Goal: Find specific page/section: Find specific page/section

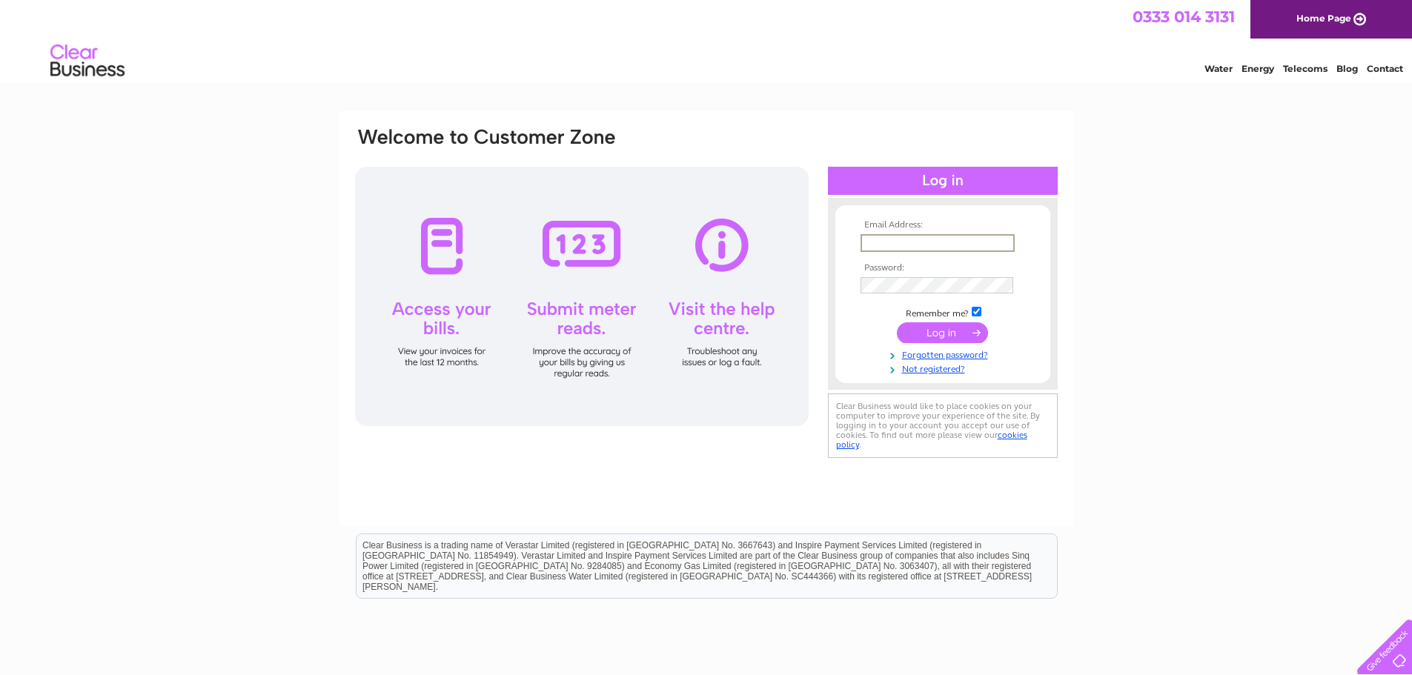
click at [908, 247] on input "text" at bounding box center [938, 243] width 154 height 18
type input "[PERSON_NAME][EMAIL_ADDRESS][DOMAIN_NAME]"
click at [949, 342] on input "submit" at bounding box center [942, 332] width 91 height 21
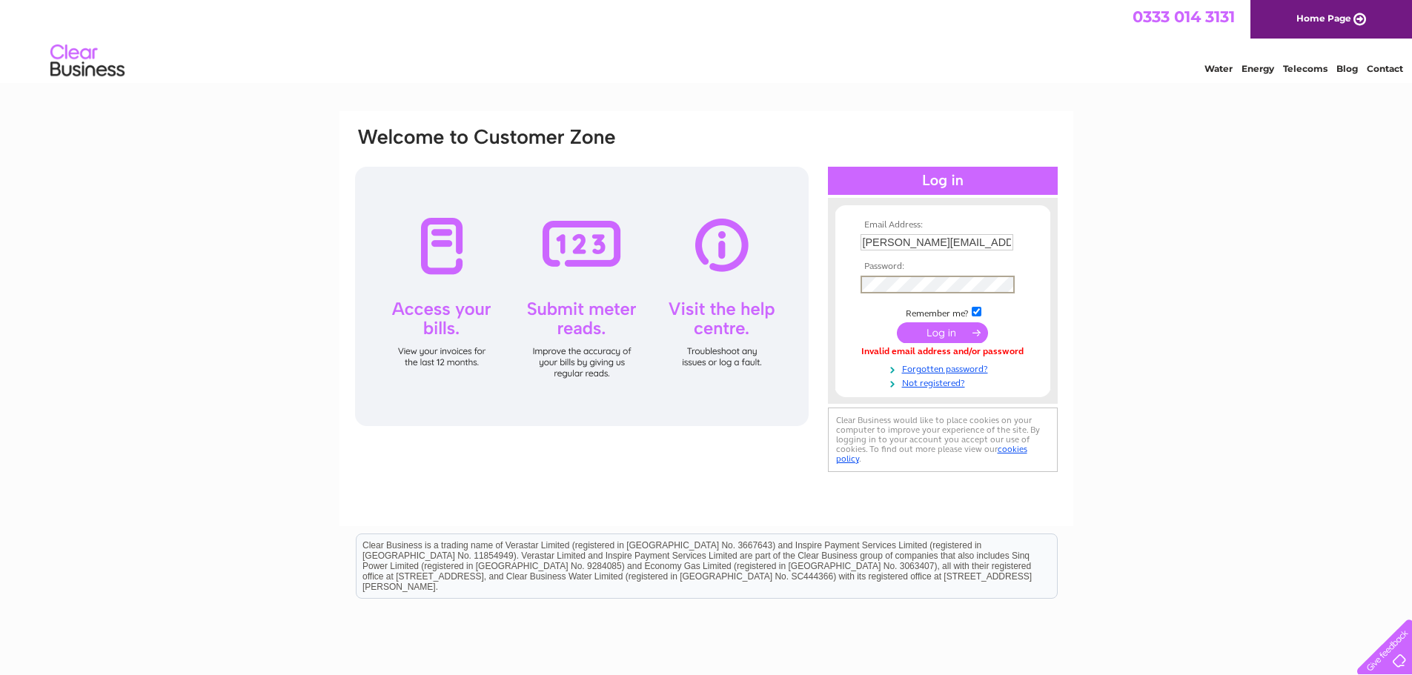
click at [922, 333] on input "submit" at bounding box center [942, 332] width 91 height 21
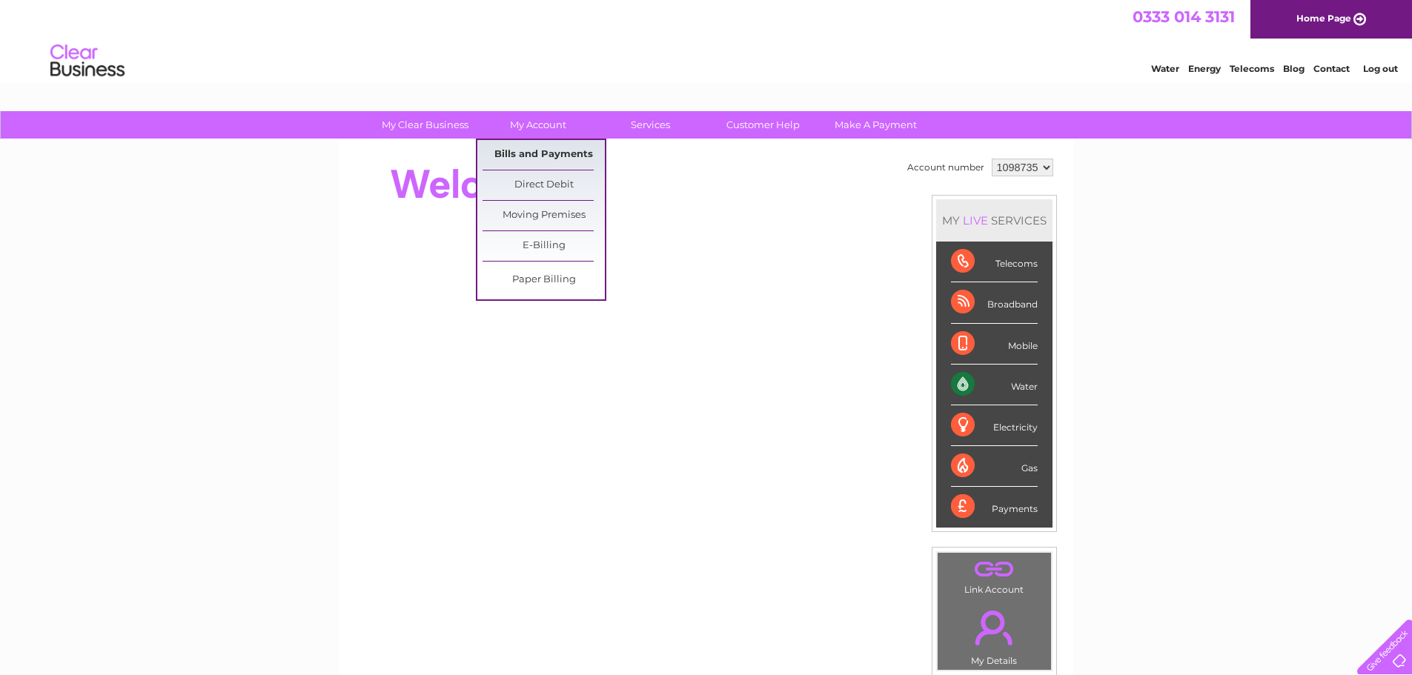
click at [536, 150] on link "Bills and Payments" at bounding box center [544, 155] width 122 height 30
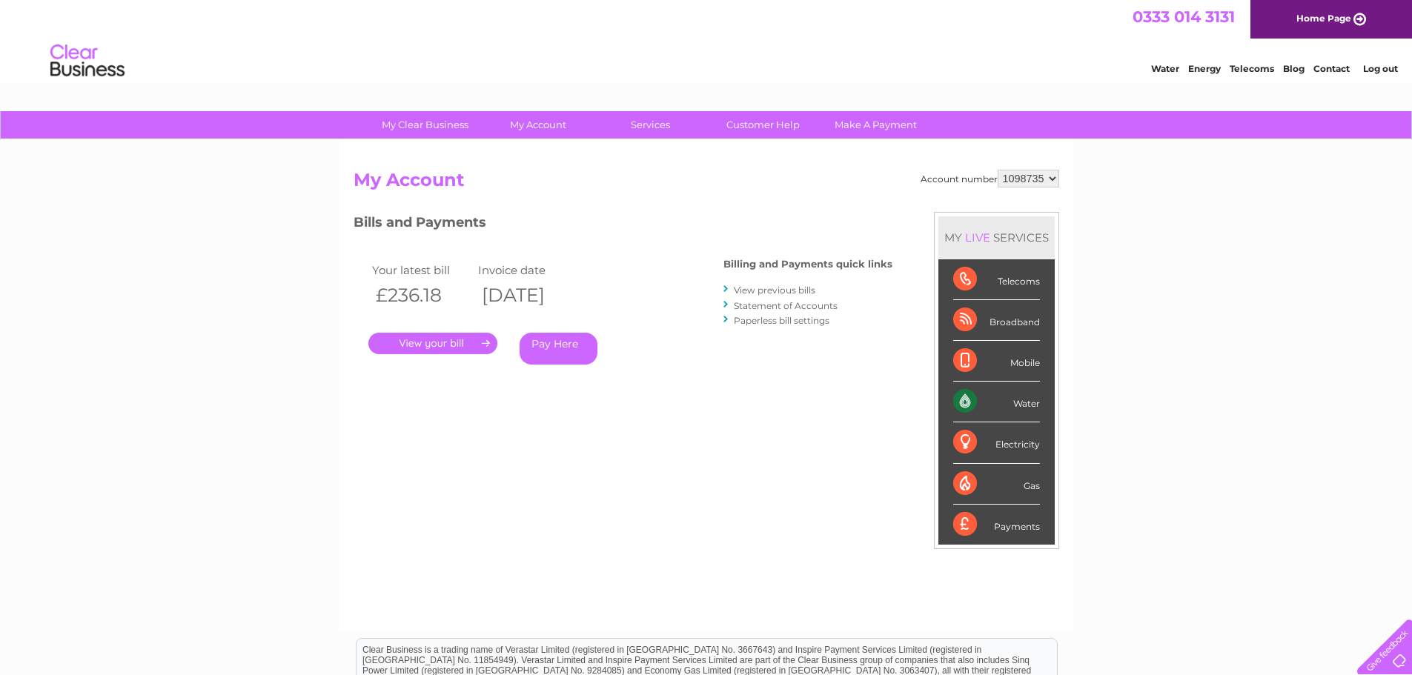
click at [434, 343] on link "." at bounding box center [432, 343] width 129 height 21
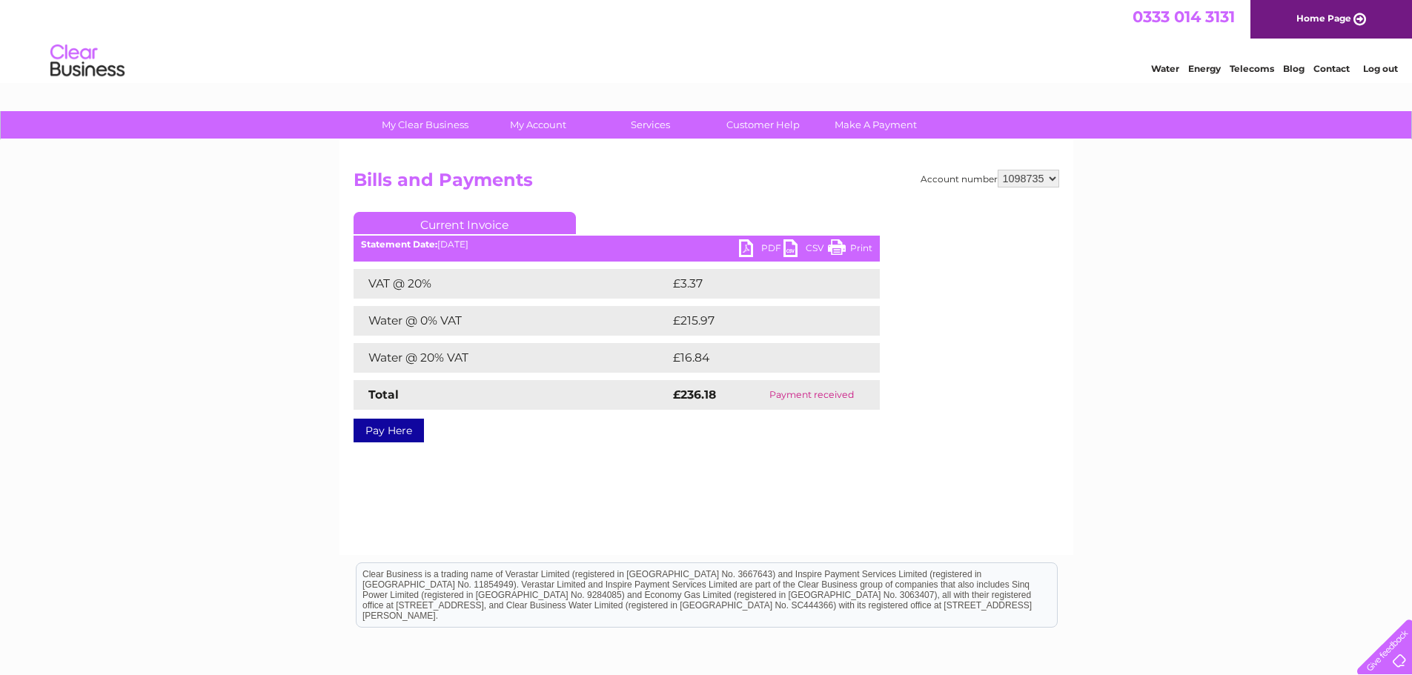
click at [755, 252] on link "PDF" at bounding box center [761, 249] width 44 height 21
